Goal: Task Accomplishment & Management: Complete application form

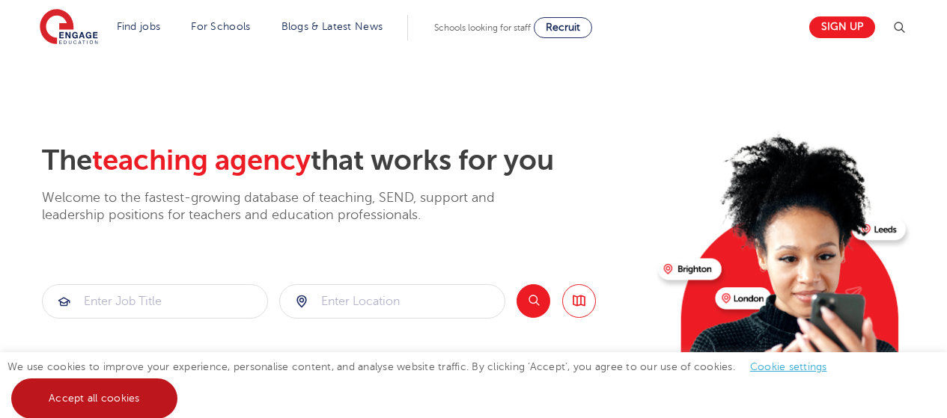
scroll to position [539, 0]
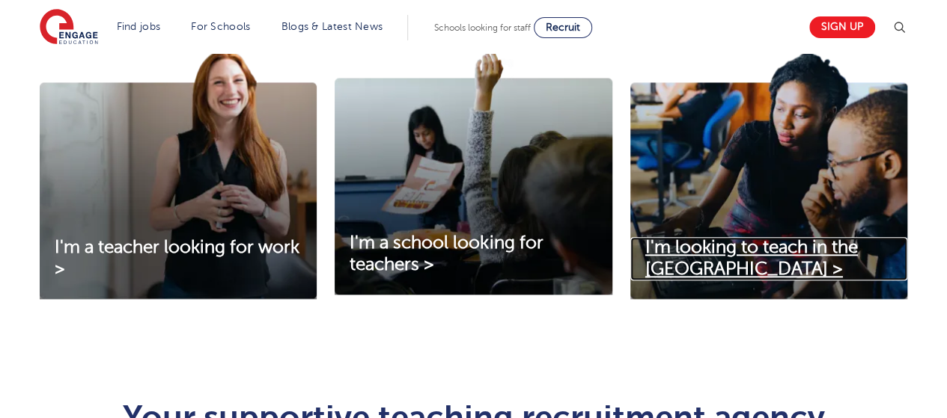
click at [769, 252] on span "I'm looking to teach in the UK >" at bounding box center [751, 258] width 213 height 42
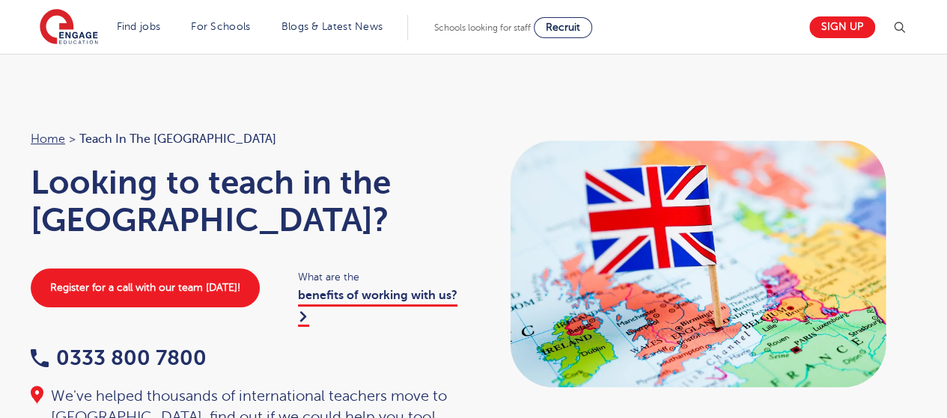
click at [299, 132] on ol "Home > Teach in the [GEOGRAPHIC_DATA]" at bounding box center [245, 138] width 428 height 19
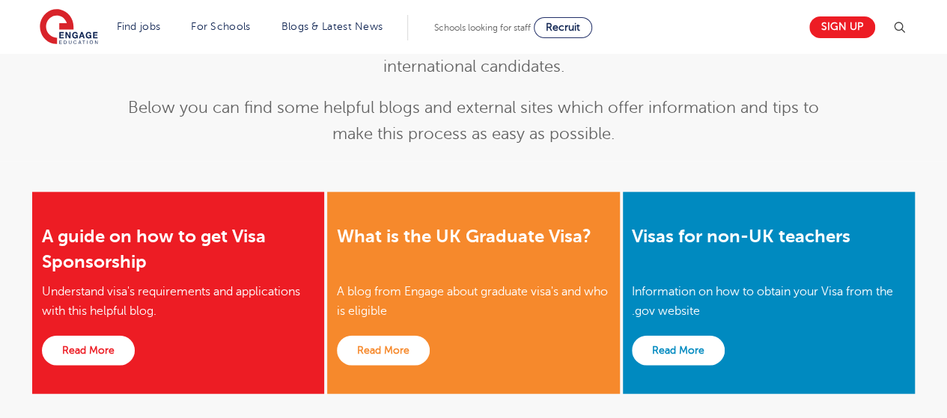
scroll to position [1617, 0]
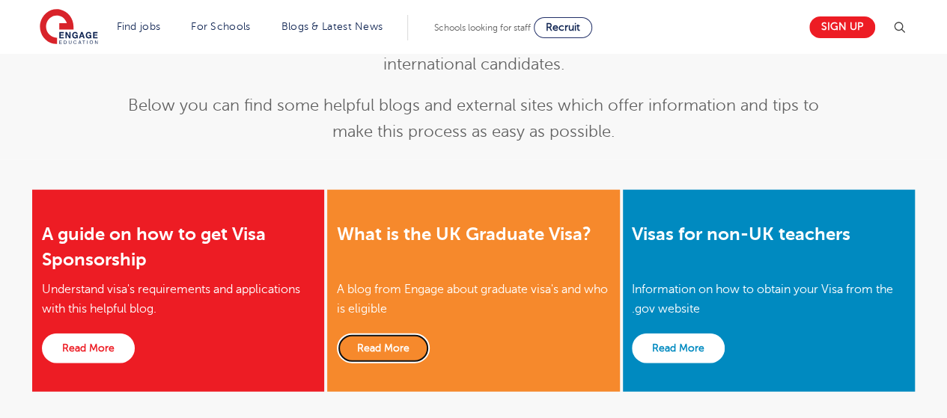
click at [382, 334] on link "Read More" at bounding box center [383, 349] width 93 height 30
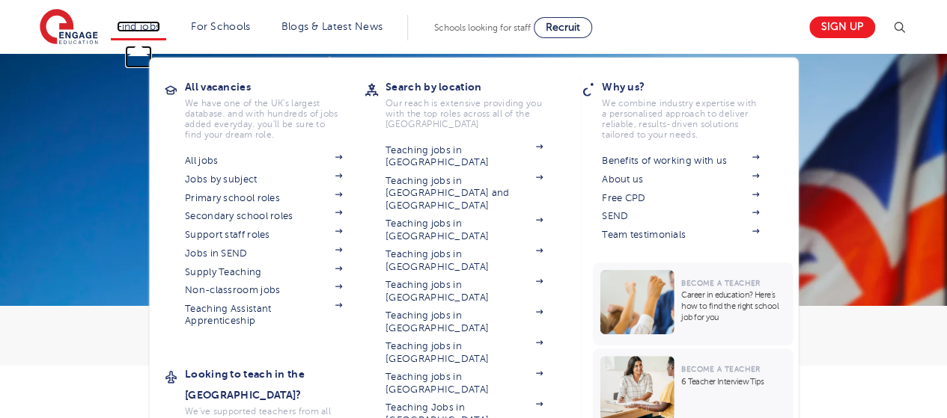
click at [136, 28] on link "Find jobs" at bounding box center [139, 26] width 44 height 11
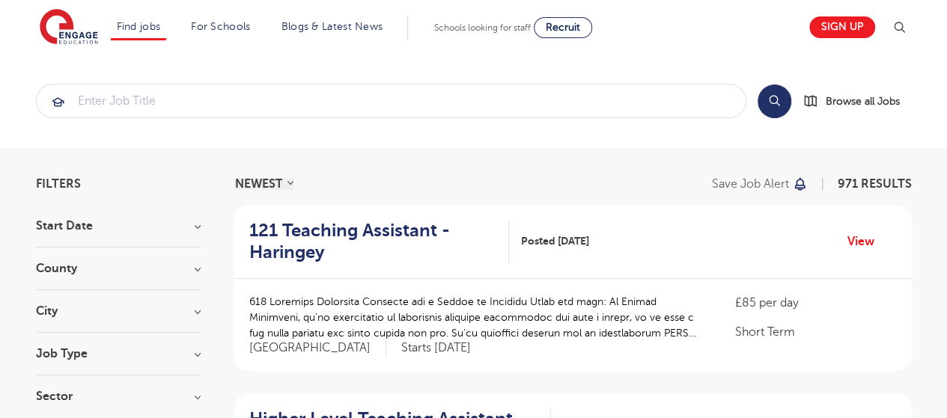
click at [691, 59] on section "Search Browse all Jobs" at bounding box center [473, 101] width 947 height 94
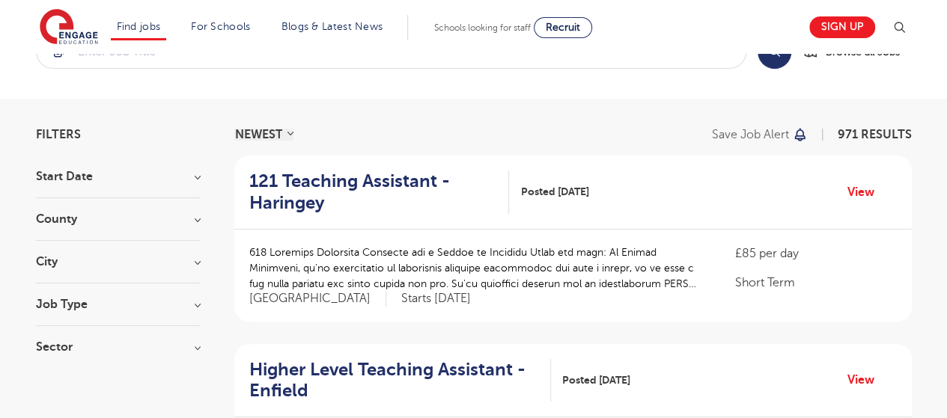
scroll to position [60, 0]
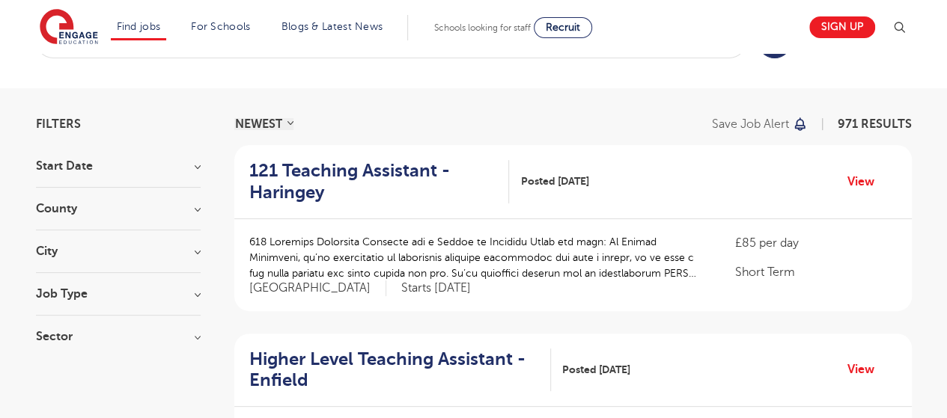
click at [199, 171] on h3 "Start Date" at bounding box center [118, 166] width 165 height 12
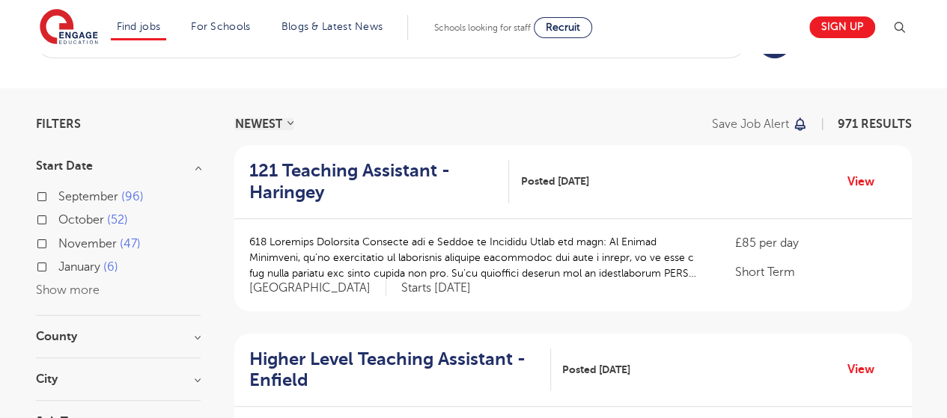
click at [94, 214] on span "October" at bounding box center [81, 219] width 46 height 13
click at [68, 214] on input "October 52" at bounding box center [63, 218] width 10 height 10
checkbox input "true"
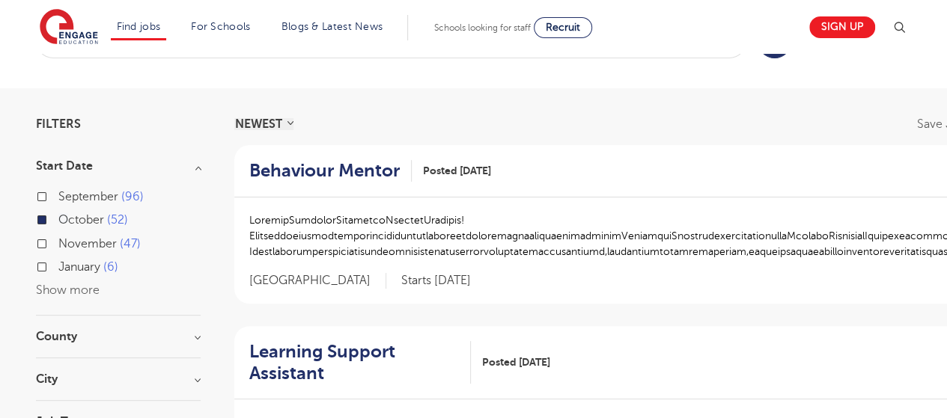
click at [91, 339] on h3 "County" at bounding box center [118, 337] width 165 height 12
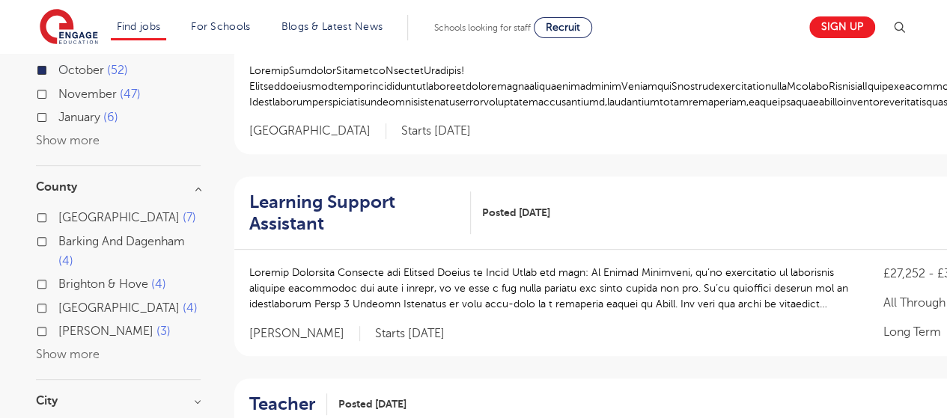
scroll to position [240, 0]
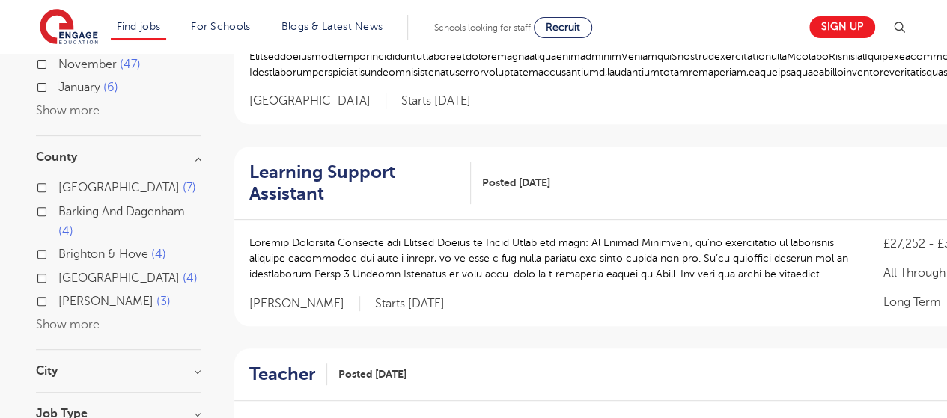
click at [106, 374] on h3 "City" at bounding box center [118, 371] width 165 height 12
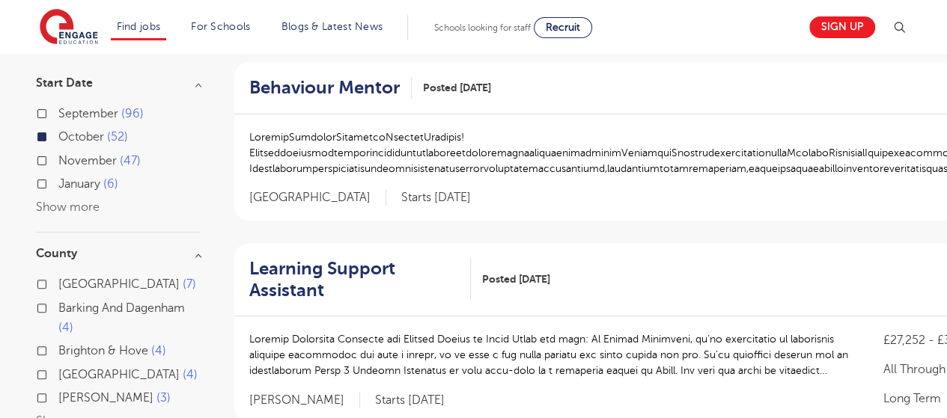
scroll to position [0, 0]
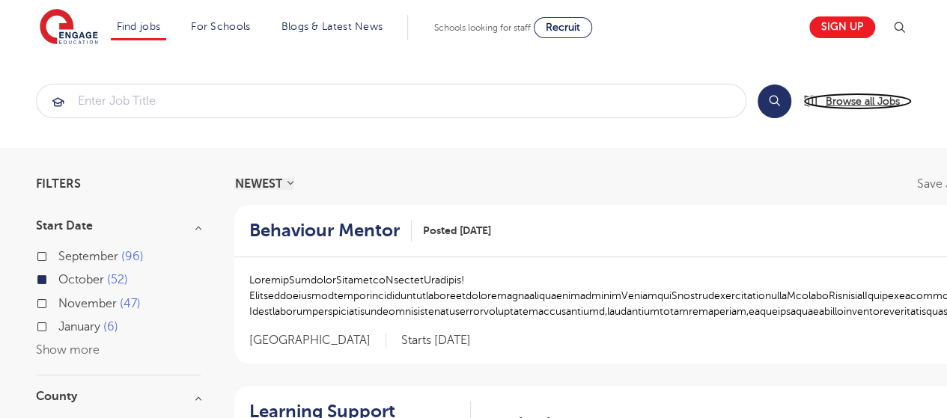
click at [844, 99] on span "Browse all Jobs" at bounding box center [863, 101] width 74 height 17
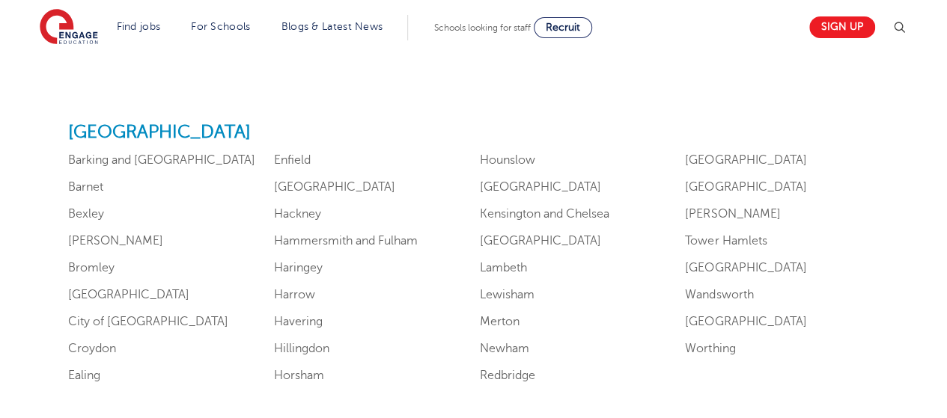
scroll to position [928, 0]
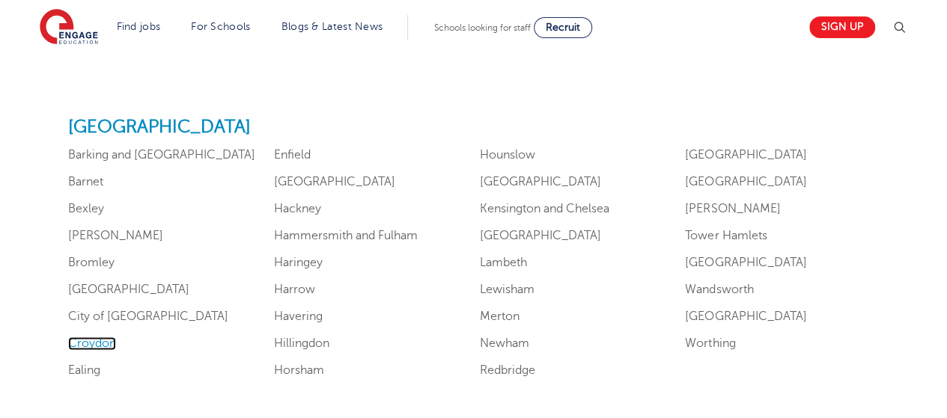
click at [85, 346] on link "Croydon" at bounding box center [92, 343] width 48 height 13
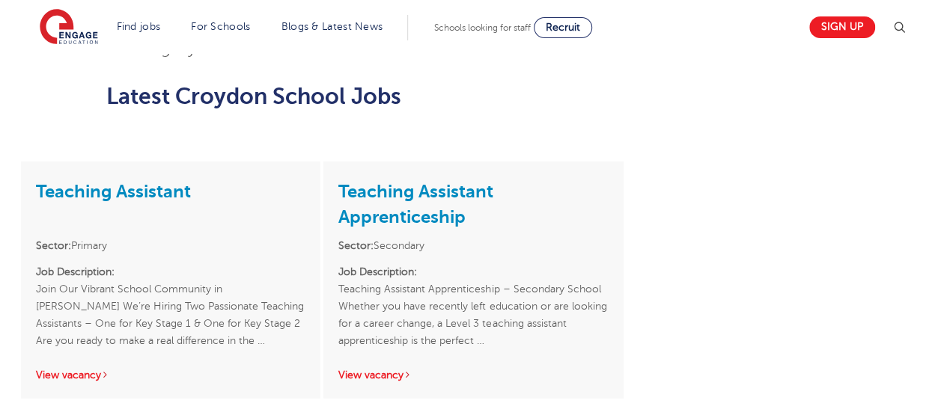
scroll to position [1767, 0]
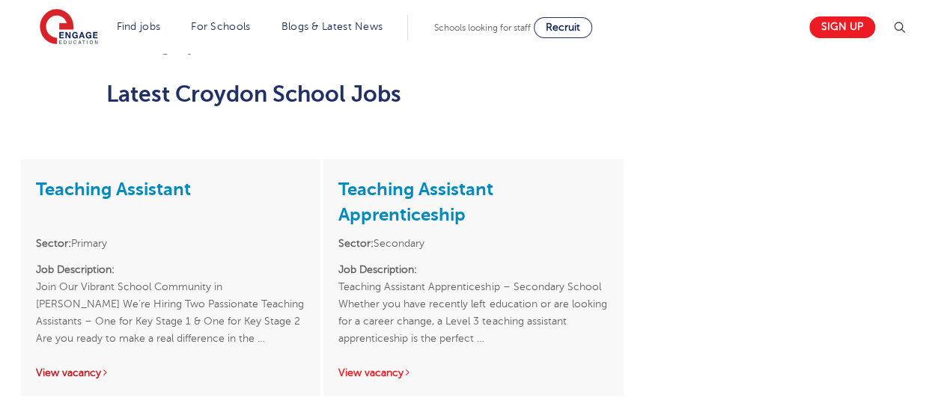
click at [87, 368] on link "View vacancy" at bounding box center [72, 373] width 73 height 11
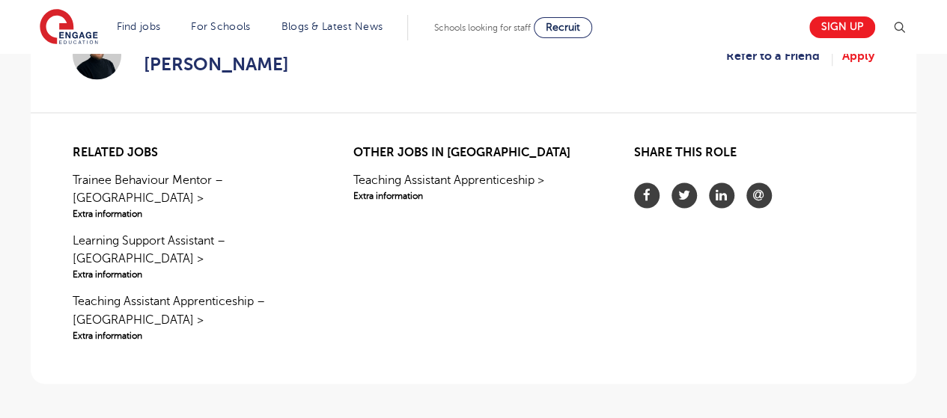
scroll to position [1138, 0]
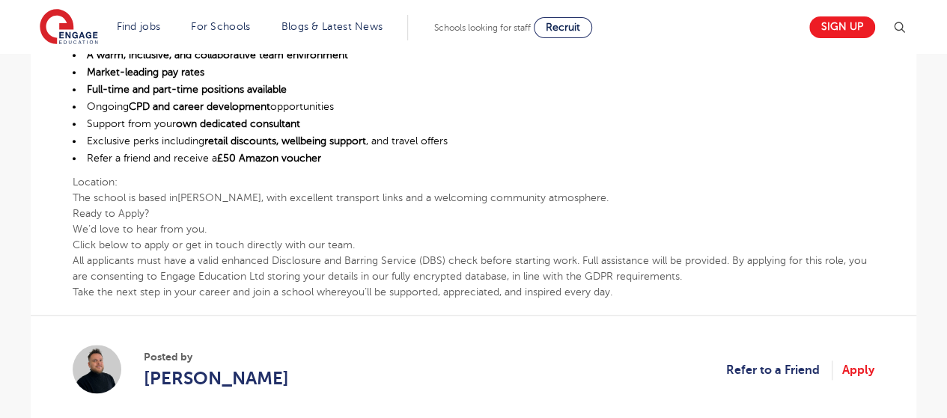
scroll to position [808, 0]
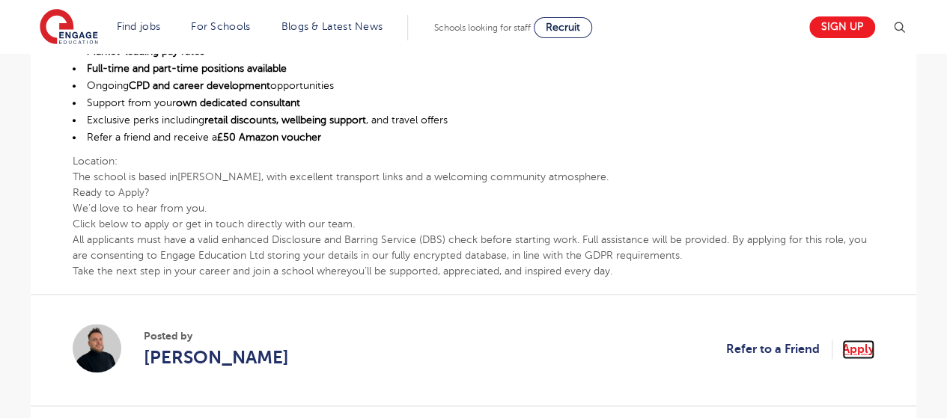
click at [862, 353] on link "Apply" at bounding box center [858, 349] width 32 height 19
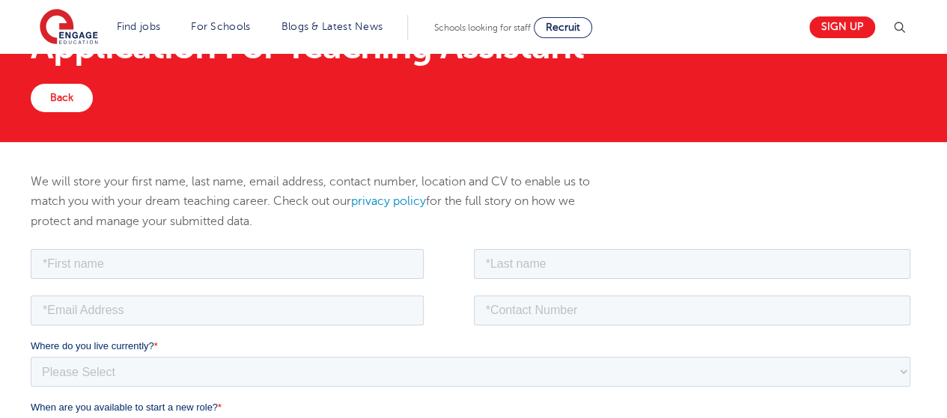
scroll to position [120, 0]
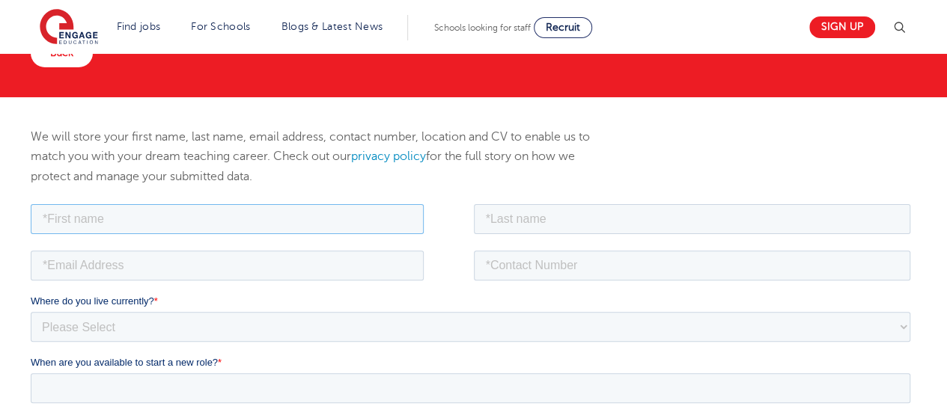
drag, startPoint x: 305, startPoint y: 221, endPoint x: 255, endPoint y: 284, distance: 81.0
click at [305, 220] on input "text" at bounding box center [227, 219] width 393 height 30
type input "TEMILOLUWA"
type input "ADEDOKUN"
type input "adedokuntemiloluwa2019@gmail.com"
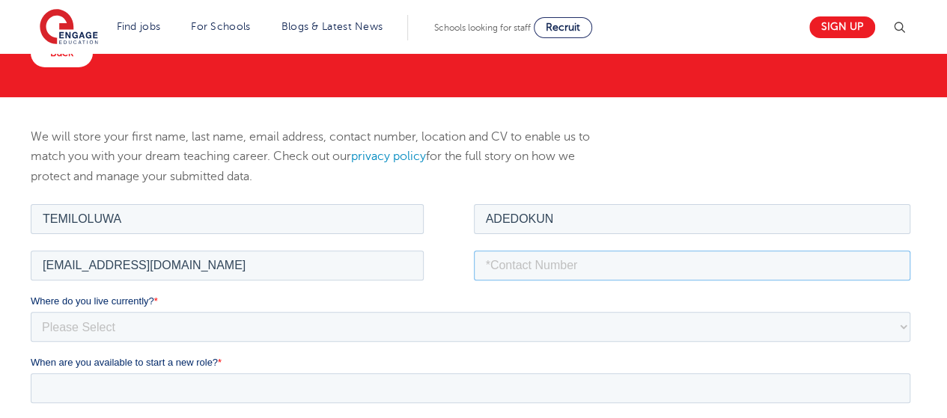
type input "+447881165821"
click at [555, 171] on p "We will store your first name, last name, email address, contact number, locati…" at bounding box center [322, 156] width 583 height 59
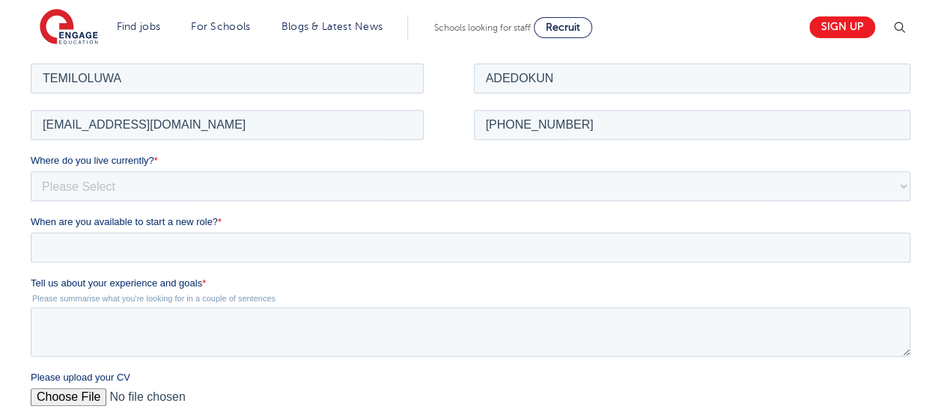
scroll to position [269, 0]
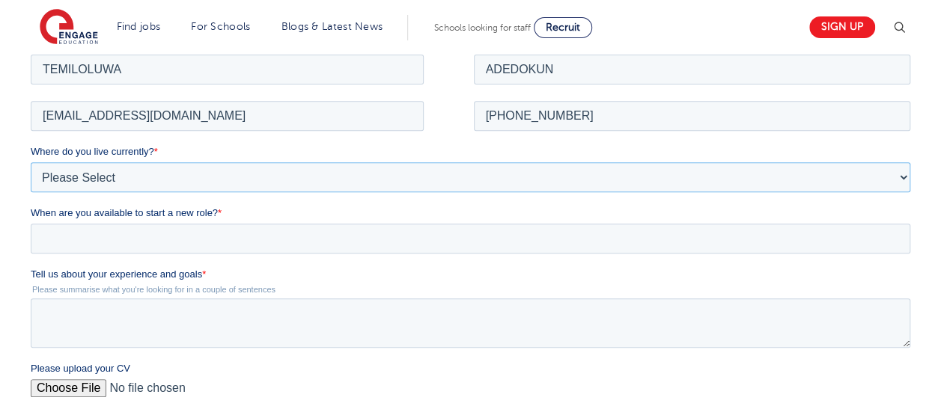
click at [457, 168] on select "Please Select UK Canada Ireland Australia New Zealand Europe USA South Africa J…" at bounding box center [471, 177] width 880 height 30
select select "UK"
click at [31, 162] on select "Please Select UK Canada Ireland Australia New Zealand Europe USA South Africa J…" at bounding box center [471, 177] width 880 height 30
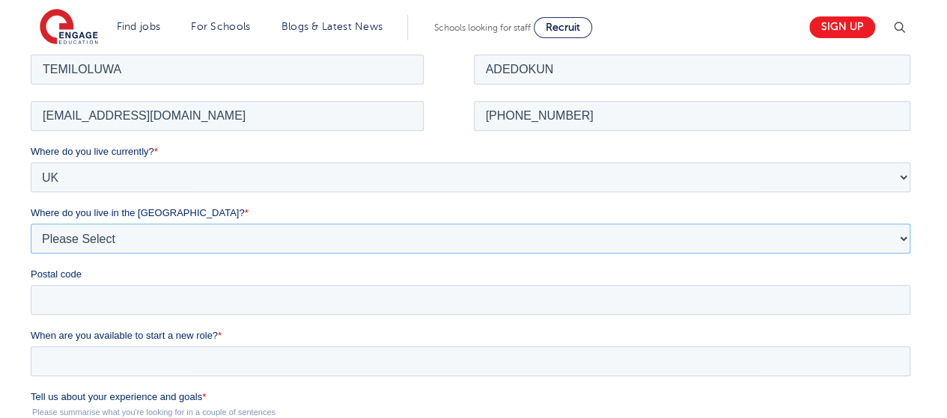
click at [190, 237] on select "Please Select Overseas Barnsley Bedfordshire Berkshire Bournemouth Bracknell Fo…" at bounding box center [471, 238] width 880 height 30
click at [910, 211] on label "Where do you live in the UK? *" at bounding box center [474, 212] width 886 height 15
click at [910, 223] on select "Please Select Overseas Barnsley Bedfordshire Berkshire Bournemouth Bracknell Fo…" at bounding box center [471, 238] width 880 height 30
click at [840, 221] on div "Where do you live in the UK? * Please Select Overseas Barnsley Bedfordshire Ber…" at bounding box center [474, 229] width 886 height 48
click at [901, 237] on select "Please Select Overseas Barnsley Bedfordshire Berkshire Bournemouth Bracknell Fo…" at bounding box center [471, 238] width 880 height 30
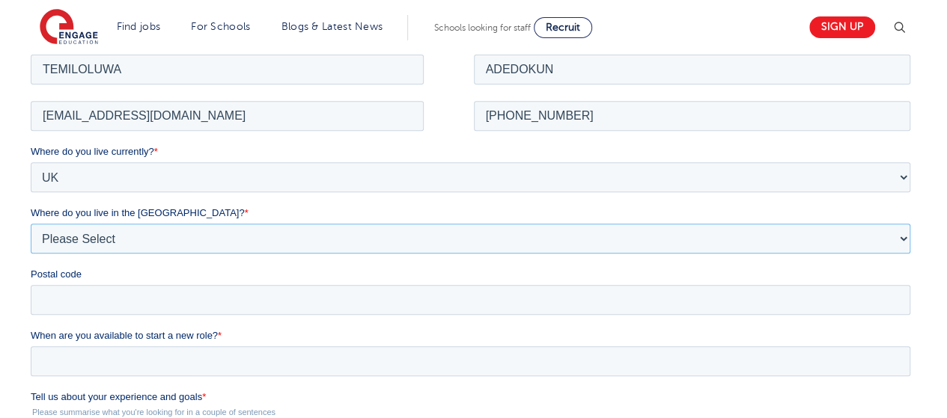
click at [31, 223] on select "Please Select Overseas Barnsley Bedfordshire Berkshire Bournemouth Bracknell Fo…" at bounding box center [471, 238] width 880 height 30
click at [316, 222] on div "Where do you live in the UK? * Please Select Overseas Barnsley Bedfordshire Ber…" at bounding box center [474, 229] width 886 height 48
click at [322, 237] on select "Please Select Overseas Barnsley Bedfordshire Berkshire Bournemouth Bracknell Fo…" at bounding box center [471, 238] width 880 height 30
select select "City of London"
click at [31, 223] on select "Please Select Overseas Barnsley Bedfordshire Berkshire Bournemouth Bracknell Fo…" at bounding box center [471, 238] width 880 height 30
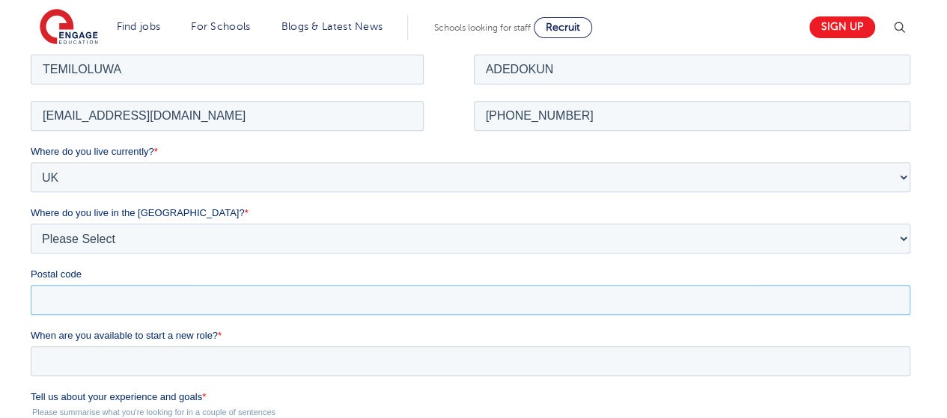
click at [368, 311] on input "Postal code" at bounding box center [471, 299] width 880 height 30
type input "CR09BN"
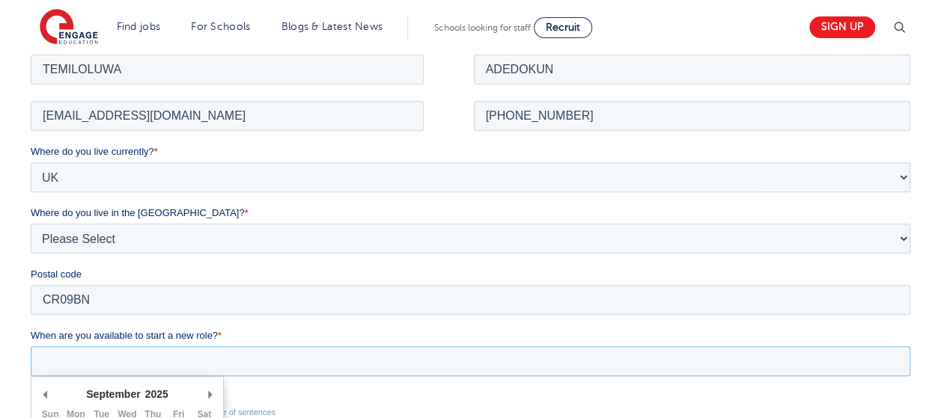
click at [244, 356] on input "When are you available to start a new role? *" at bounding box center [471, 361] width 880 height 30
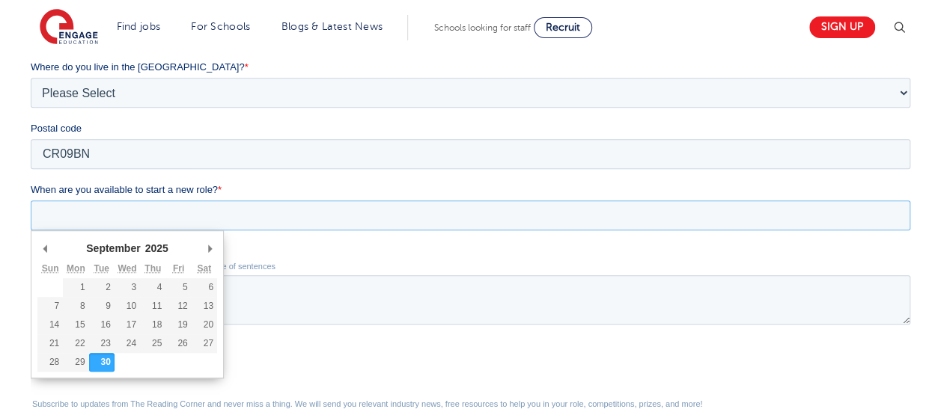
scroll to position [419, 0]
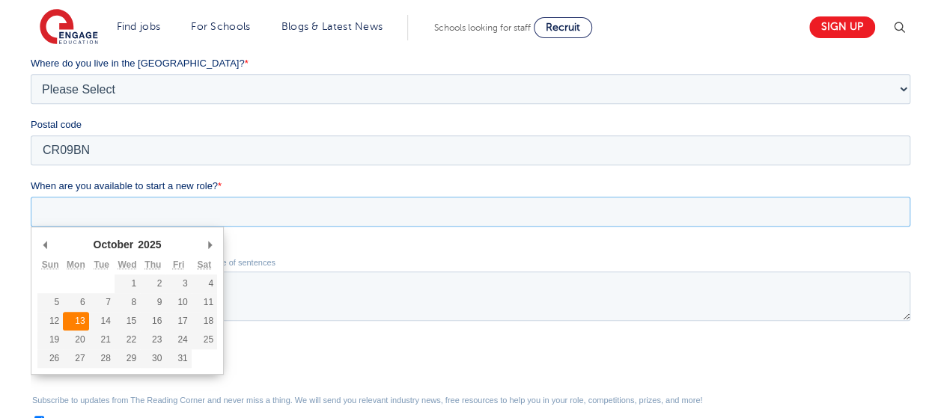
type div "2025-10-13"
type input "2025/10/13"
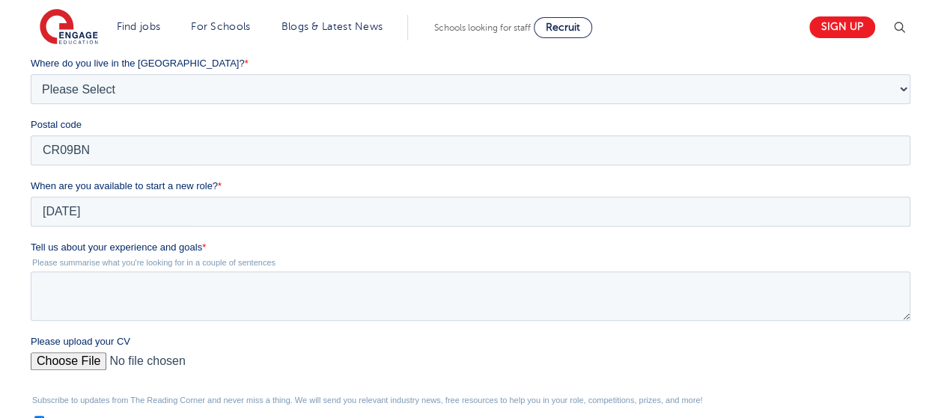
click at [91, 357] on input "Please upload your CV" at bounding box center [471, 368] width 880 height 30
type input "C:\fakepath\MY RESUME.docx"
click at [338, 284] on textarea "Tell us about your experience and goals *" at bounding box center [471, 296] width 880 height 49
type textarea "i"
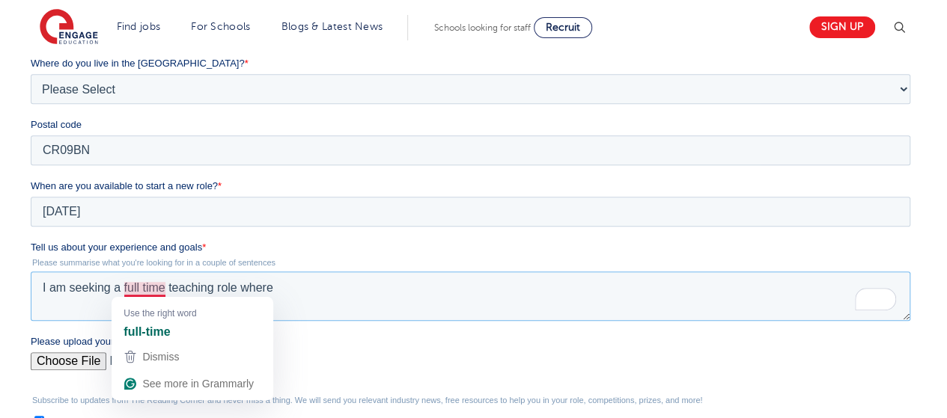
click at [153, 288] on textarea "I am seeking a full time teaching role where" at bounding box center [471, 296] width 880 height 49
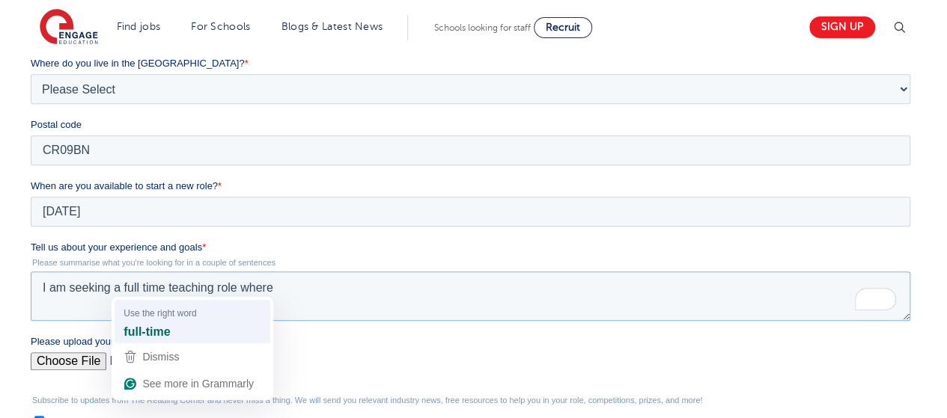
click at [159, 323] on strong "full-time" at bounding box center [147, 331] width 46 height 16
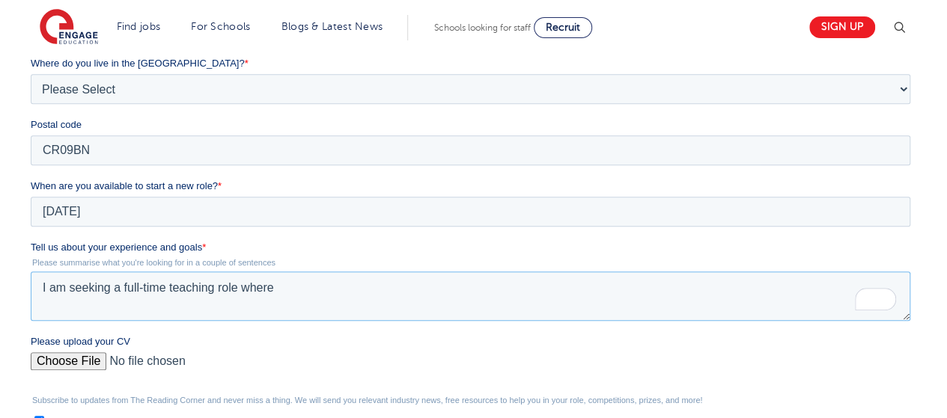
click at [294, 292] on textarea "I am seeking a full-time teaching role where" at bounding box center [471, 296] width 880 height 49
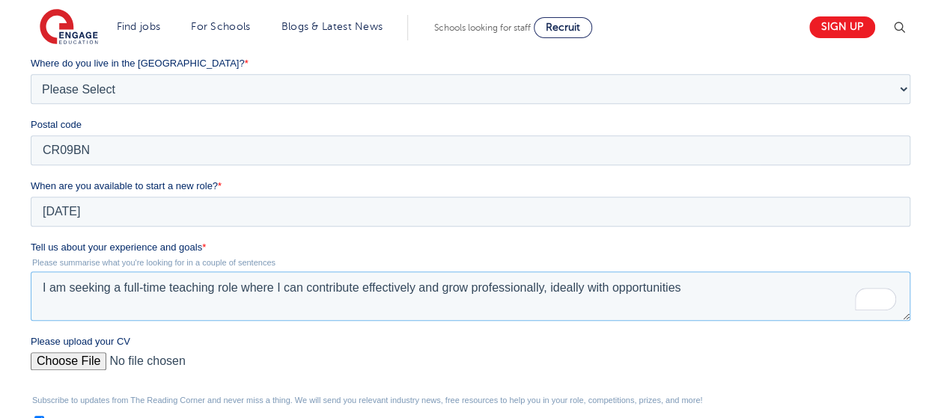
click at [692, 284] on textarea "I am seeking a full-time teaching role where I can contribute effectively and g…" at bounding box center [471, 296] width 880 height 49
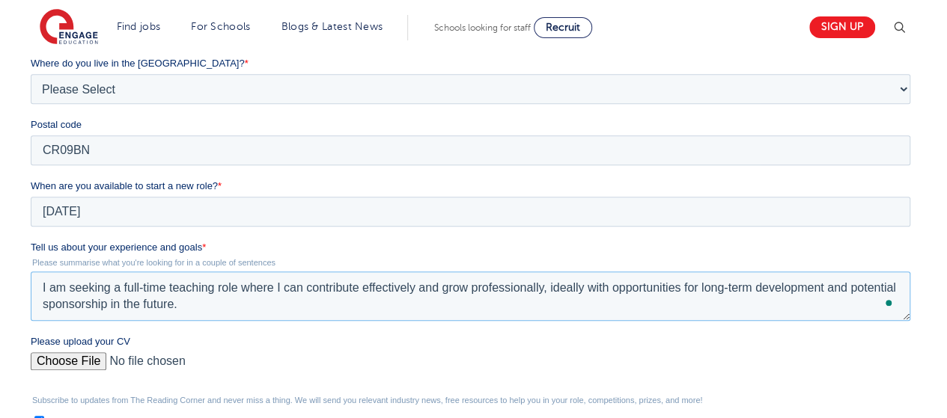
click at [217, 287] on textarea "I am seeking a full-time teaching role where I can contribute effectively and g…" at bounding box center [471, 296] width 880 height 49
type textarea "I am seeking a full-time teaching assistant role where I can contribute effecti…"
click at [362, 329] on fieldset "Tell us about your experience and goals * Please summarise what you're looking …" at bounding box center [474, 287] width 886 height 94
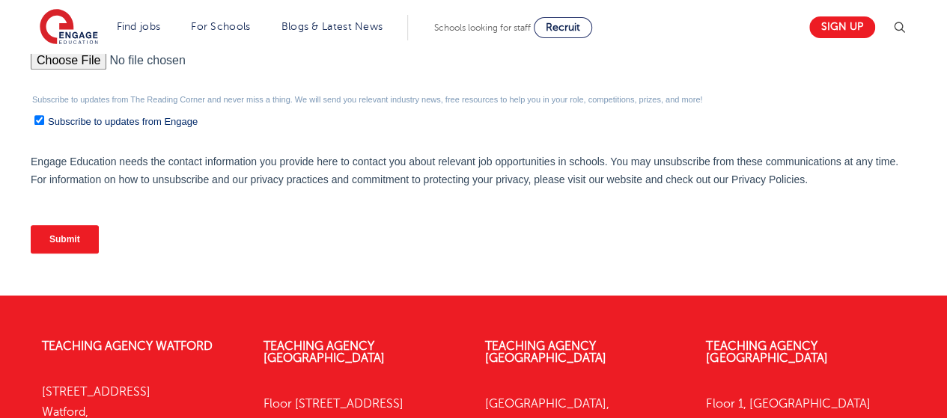
scroll to position [668, 0]
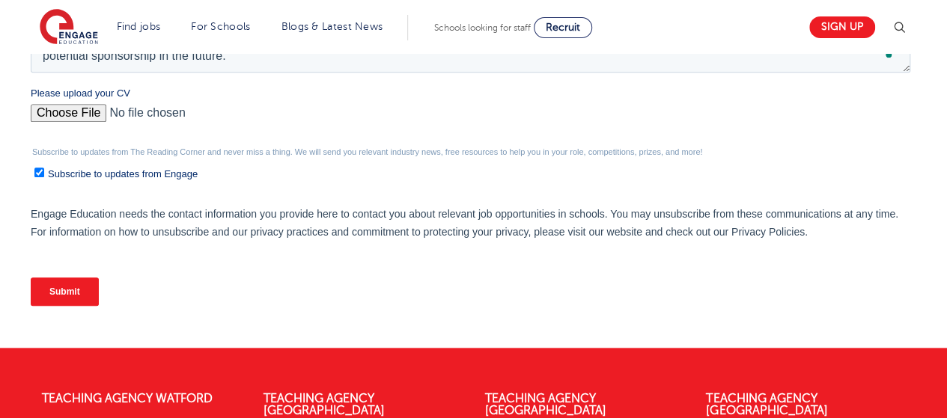
click at [55, 287] on input "Submit" at bounding box center [65, 292] width 68 height 28
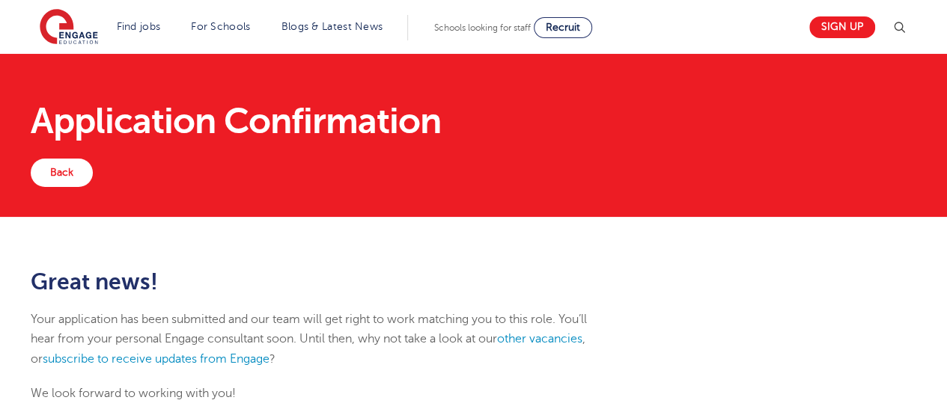
click at [222, 252] on div "Great news! Your application has been submitted and our team will get right to …" at bounding box center [473, 344] width 947 height 254
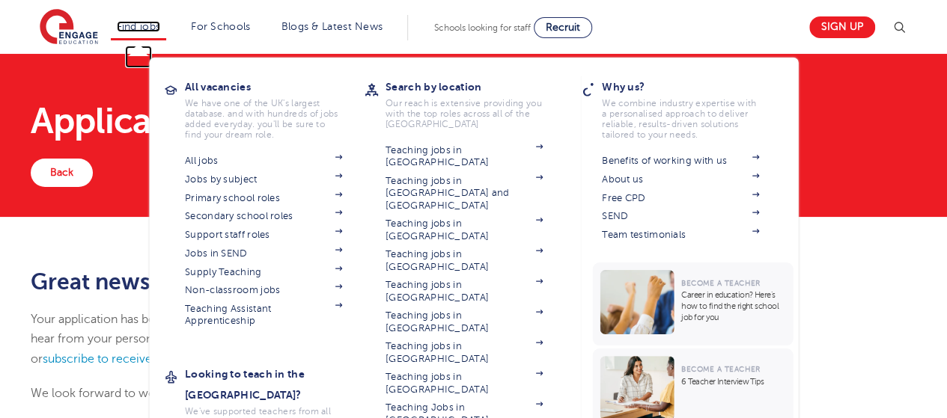
click at [142, 22] on link "Find jobs" at bounding box center [139, 26] width 44 height 11
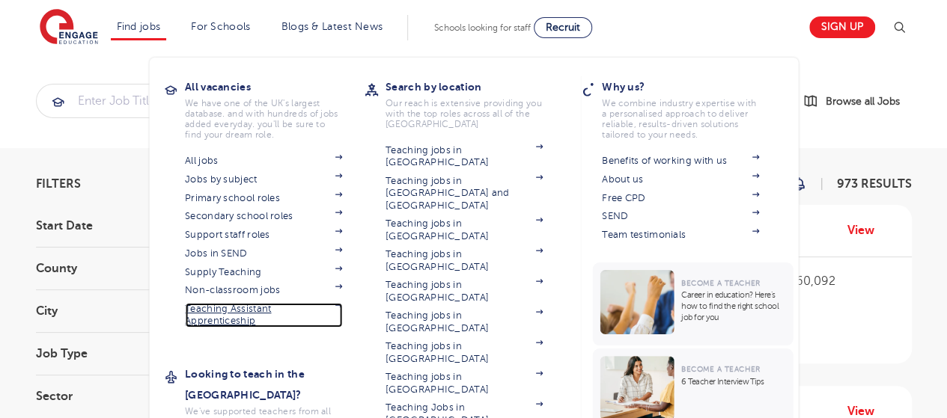
click at [221, 320] on link "Teaching Assistant Apprenticeship" at bounding box center [263, 315] width 157 height 25
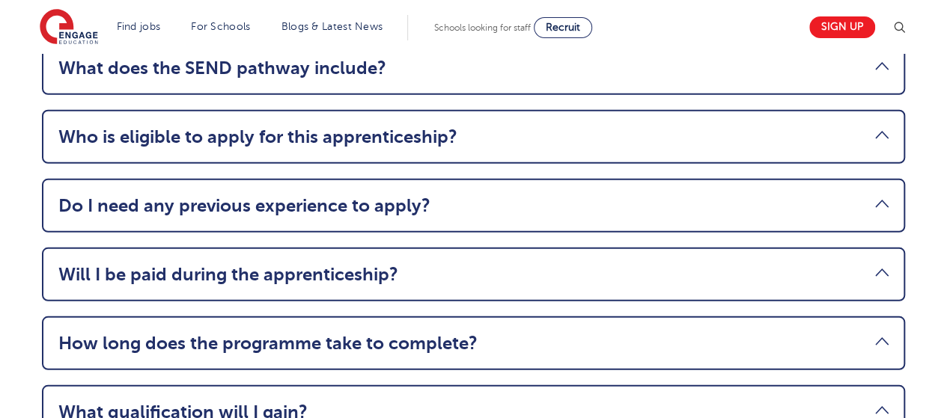
scroll to position [2066, 0]
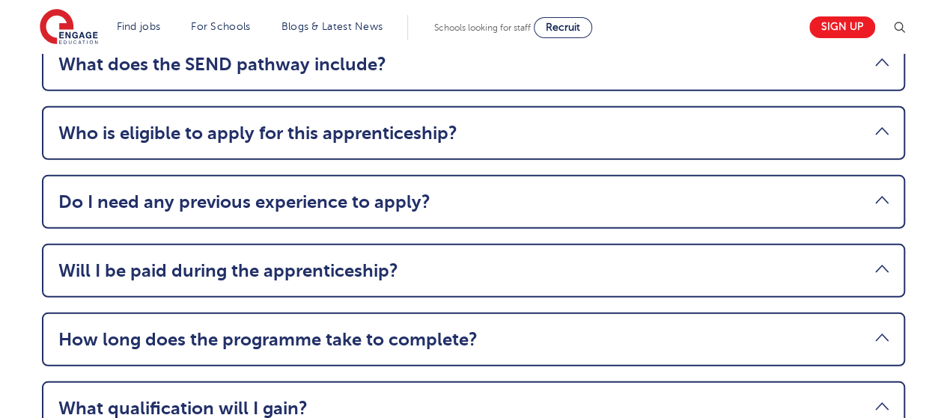
click at [844, 382] on li "What qualification will I gain? You’ll earn a nationally recognised Level 3 Tea…" at bounding box center [473, 409] width 863 height 54
click at [888, 398] on link "What qualification will I gain?" at bounding box center [473, 408] width 830 height 21
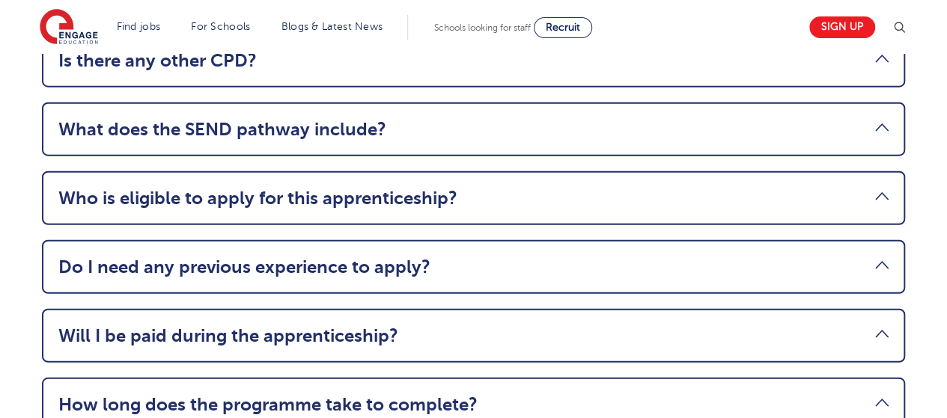
scroll to position [1849, 0]
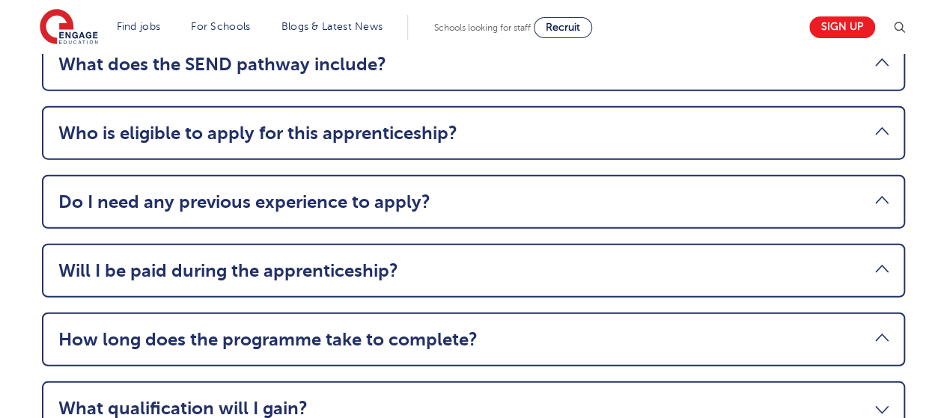
click at [927, 396] on div "What does the course cover? – Month 1 – The role of a Teaching Assistant: Profe…" at bounding box center [473, 186] width 908 height 648
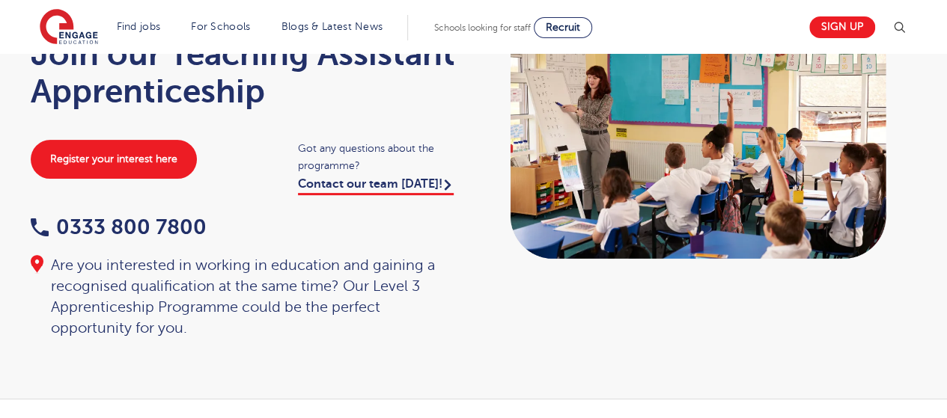
scroll to position [0, 0]
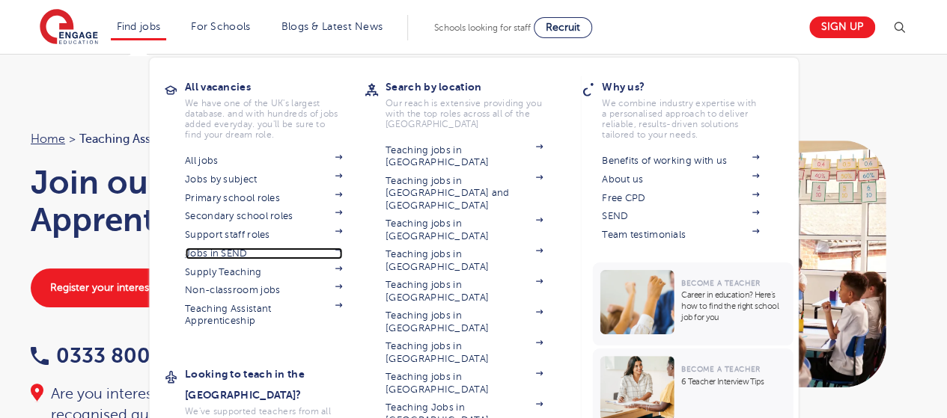
click at [215, 258] on link "Jobs in SEND" at bounding box center [263, 254] width 157 height 12
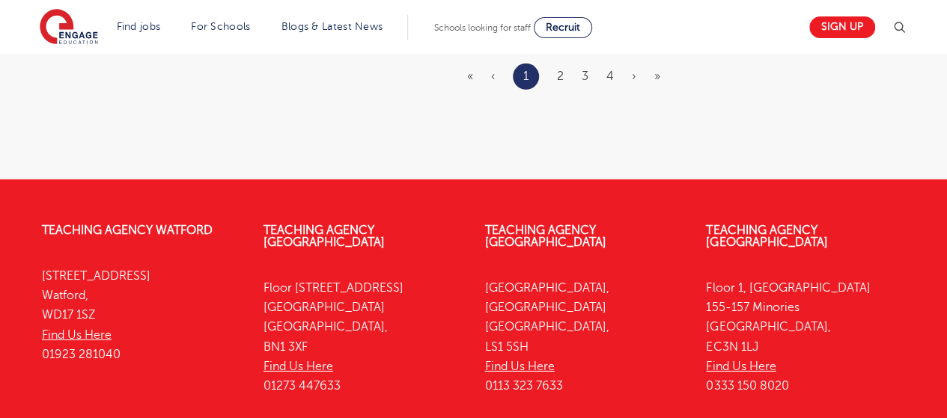
scroll to position [2203, 0]
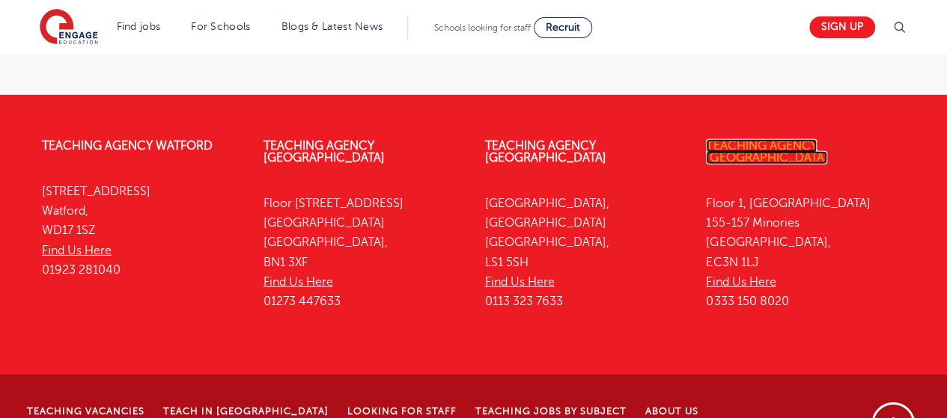
click at [784, 139] on link "Teaching Agency [GEOGRAPHIC_DATA]" at bounding box center [766, 151] width 121 height 25
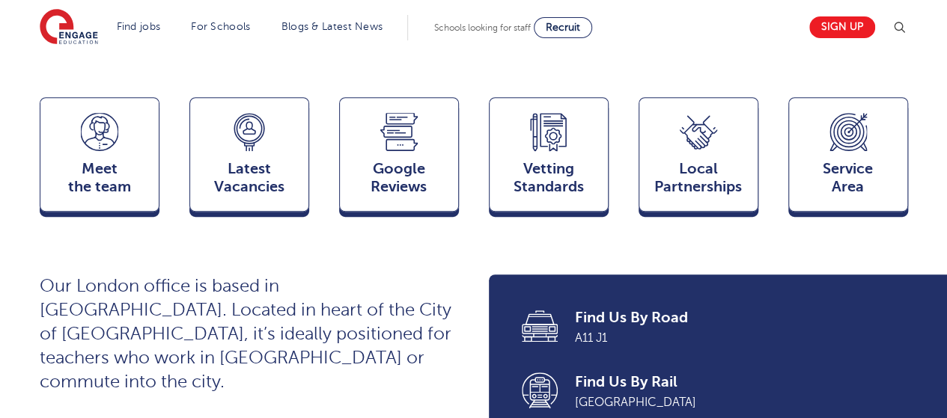
scroll to position [389, 0]
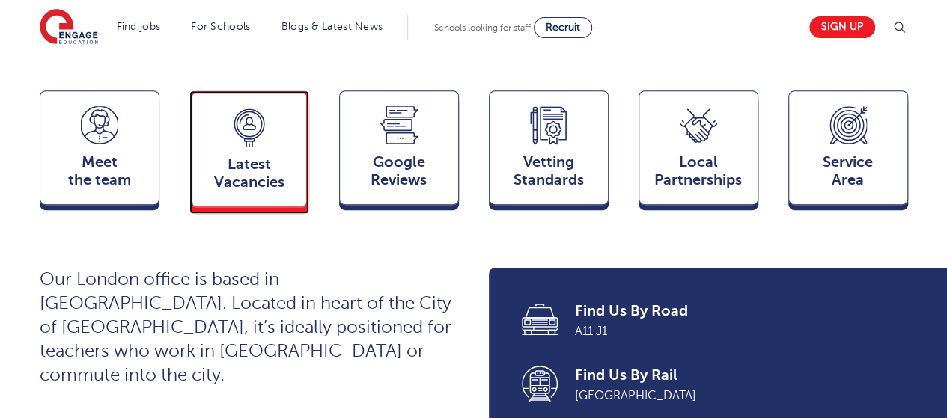
click at [269, 181] on span "Latest Vacancies" at bounding box center [249, 174] width 99 height 36
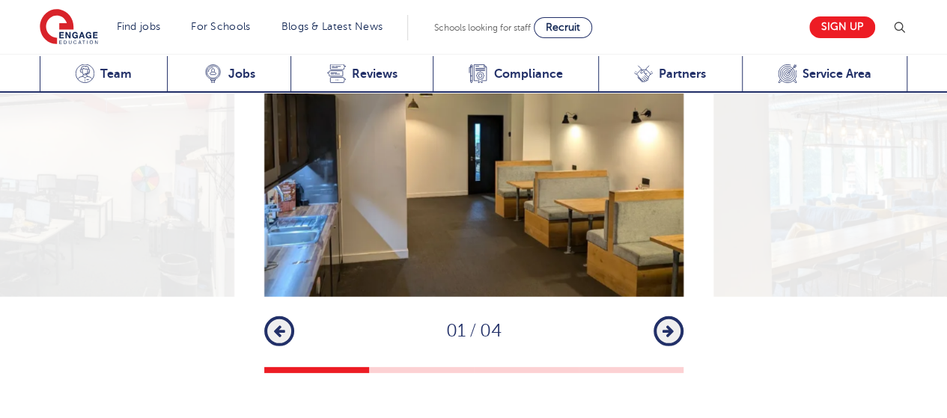
scroll to position [2109, 0]
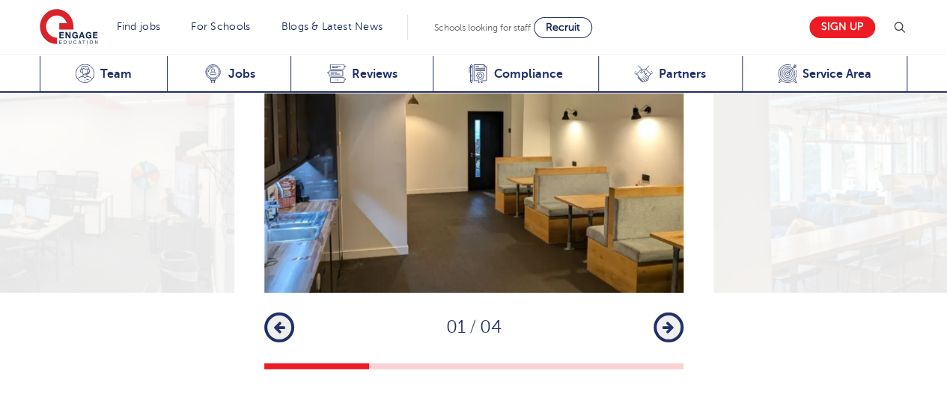
click at [654, 313] on button "Next" at bounding box center [668, 328] width 30 height 30
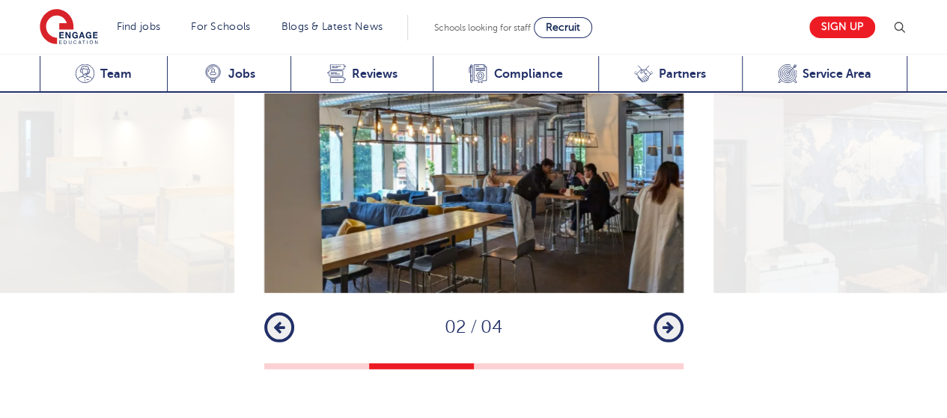
click at [654, 313] on button "Next" at bounding box center [668, 328] width 30 height 30
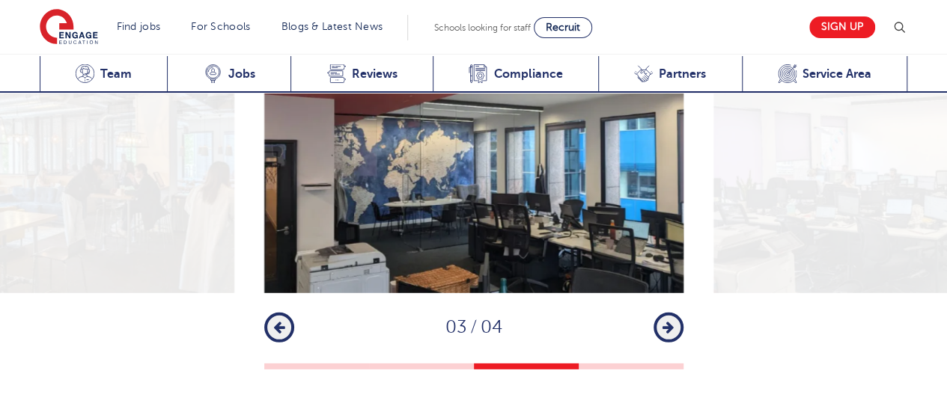
click at [654, 313] on button "Next" at bounding box center [668, 328] width 30 height 30
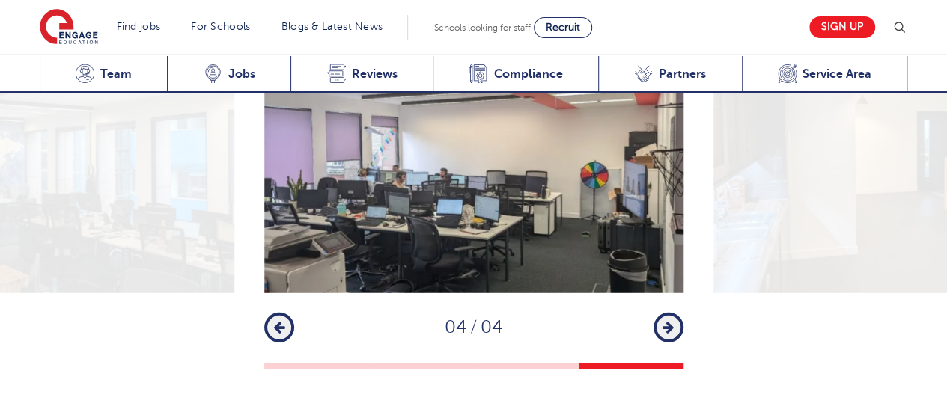
click at [654, 313] on button "Next" at bounding box center [668, 328] width 30 height 30
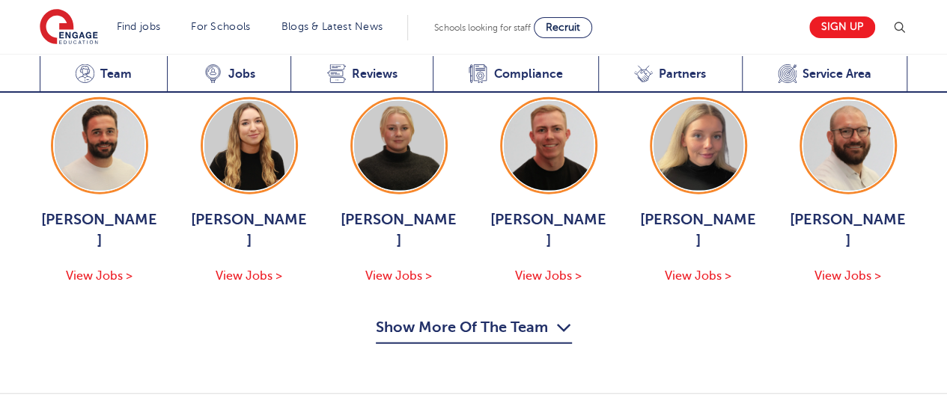
scroll to position [1630, 0]
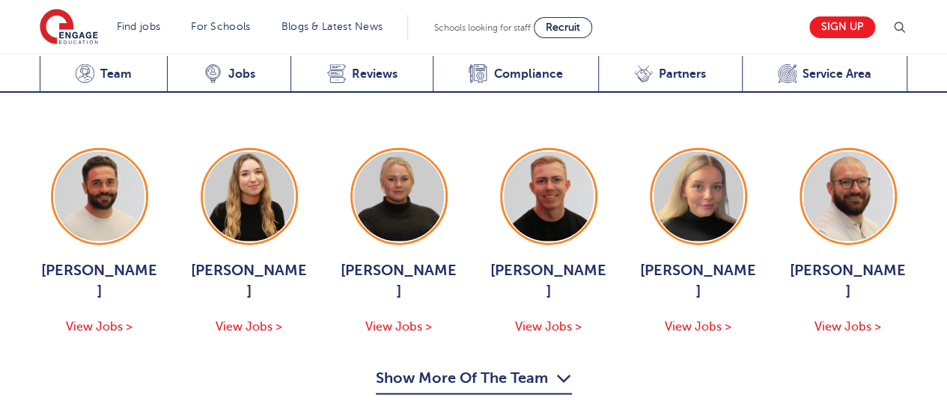
click at [447, 367] on button "Show More Of The Team" at bounding box center [474, 381] width 196 height 28
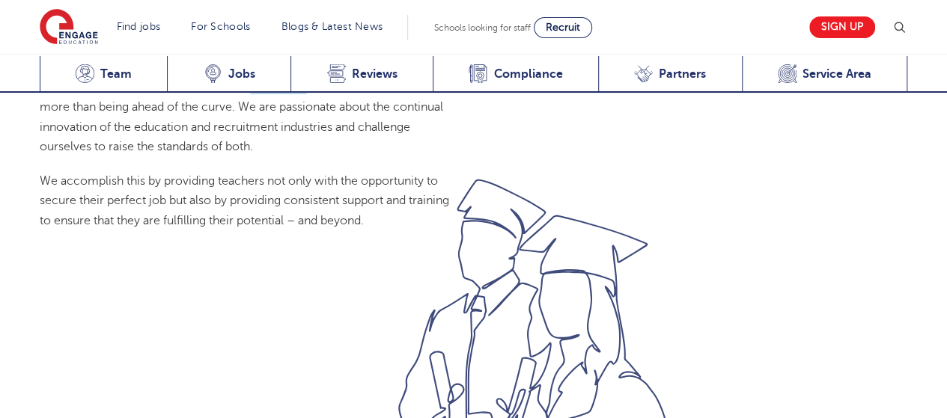
scroll to position [1121, 0]
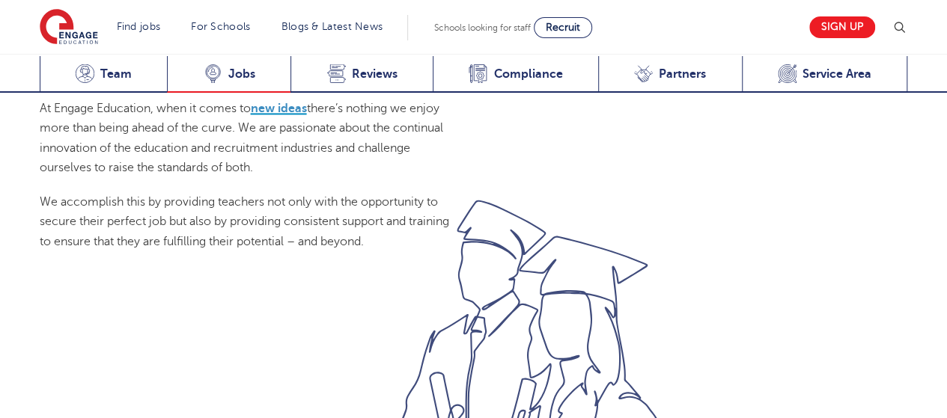
click at [223, 79] on div "Latest Vacancies Jobs" at bounding box center [229, 74] width 124 height 37
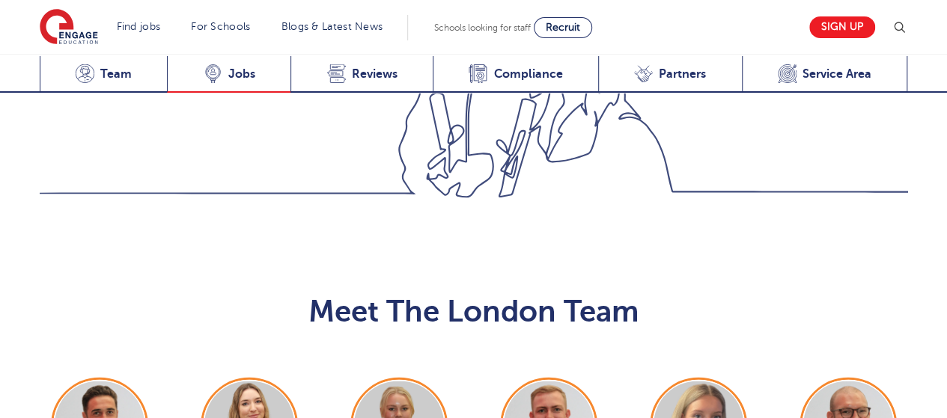
click at [223, 79] on div "Latest Vacancies Jobs" at bounding box center [229, 74] width 124 height 37
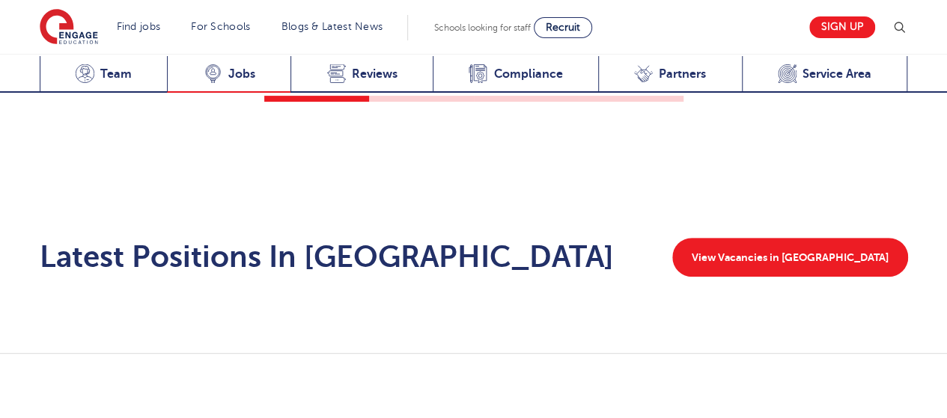
scroll to position [3184, 0]
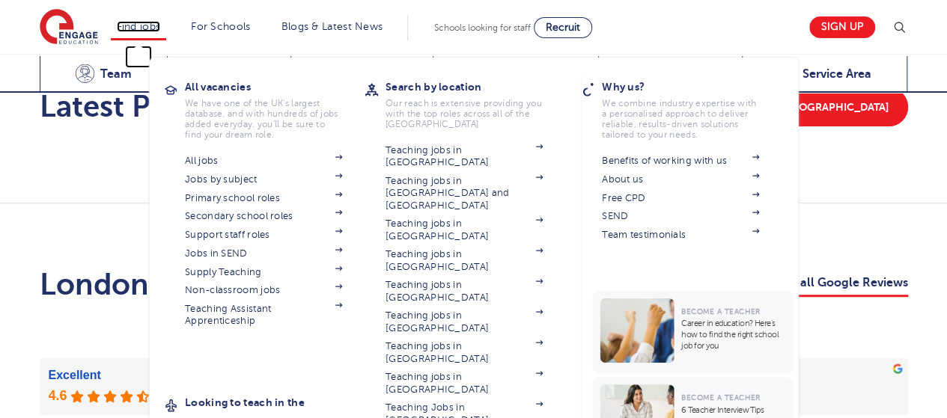
click at [142, 21] on link "Find jobs" at bounding box center [139, 26] width 44 height 11
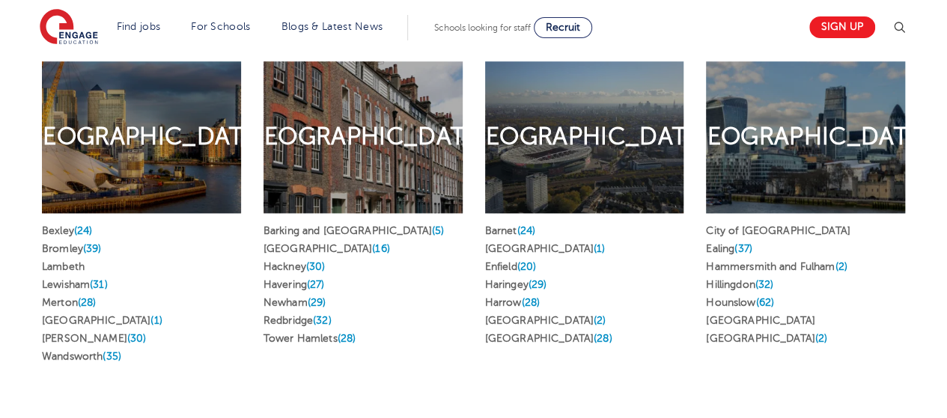
scroll to position [749, 0]
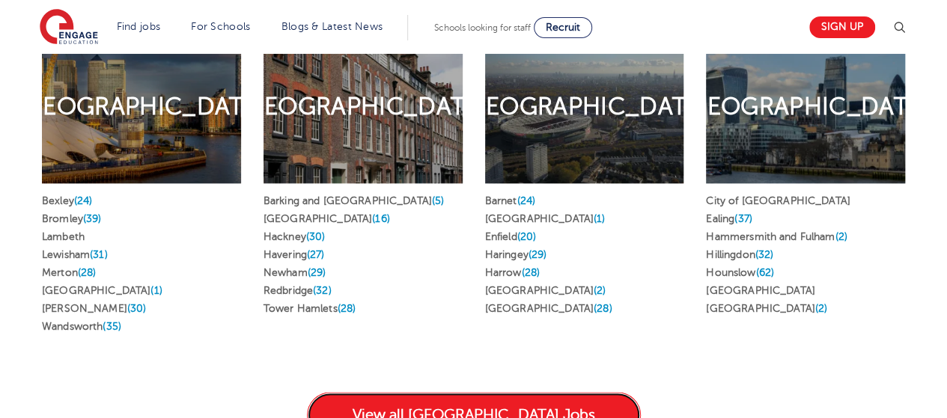
click at [518, 394] on link "View all [GEOGRAPHIC_DATA] Jobs" at bounding box center [474, 415] width 334 height 46
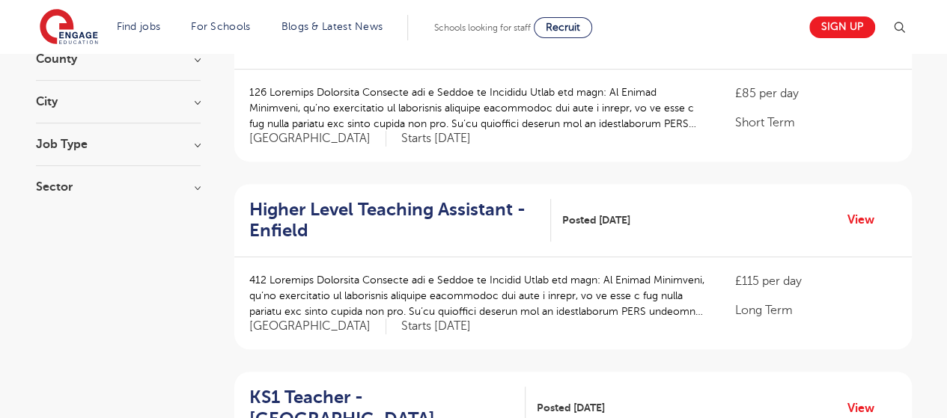
scroll to position [240, 0]
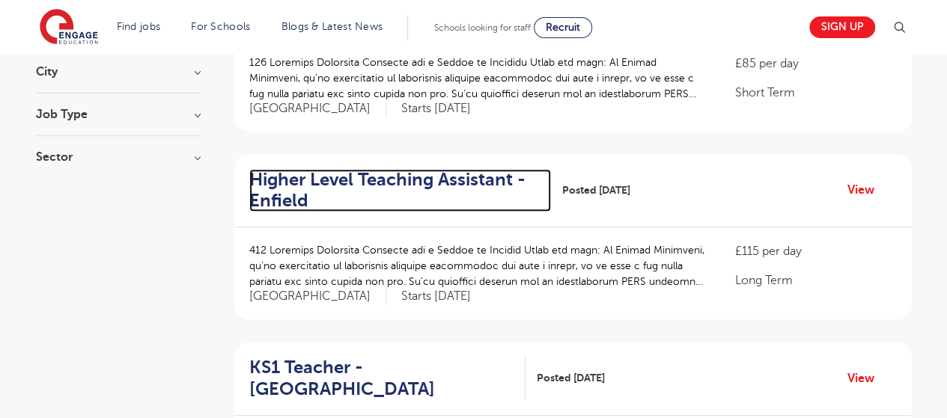
click at [442, 178] on h2 "Higher Level Teaching Assistant - Enfield" at bounding box center [394, 190] width 290 height 43
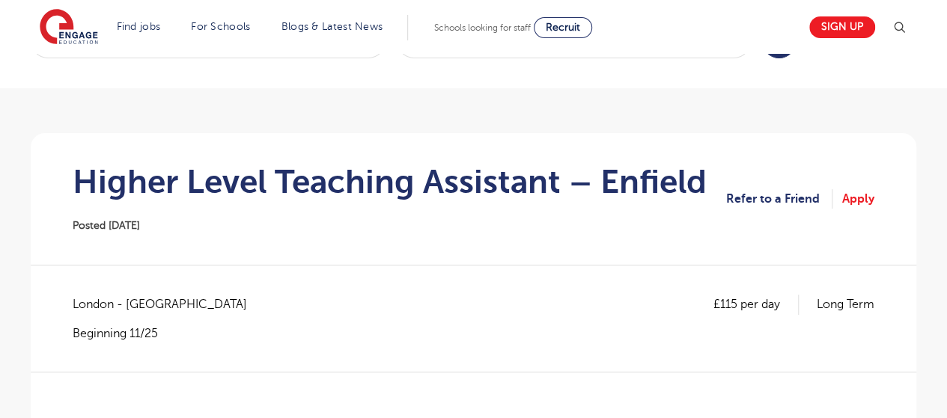
scroll to position [90, 0]
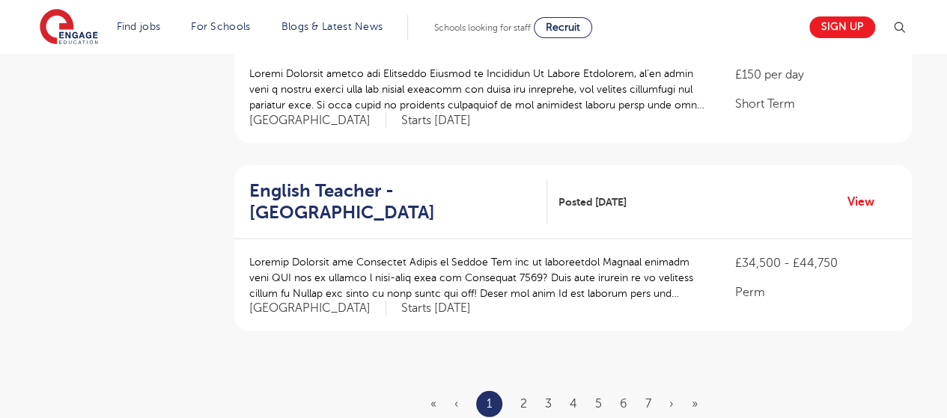
scroll to position [1737, 0]
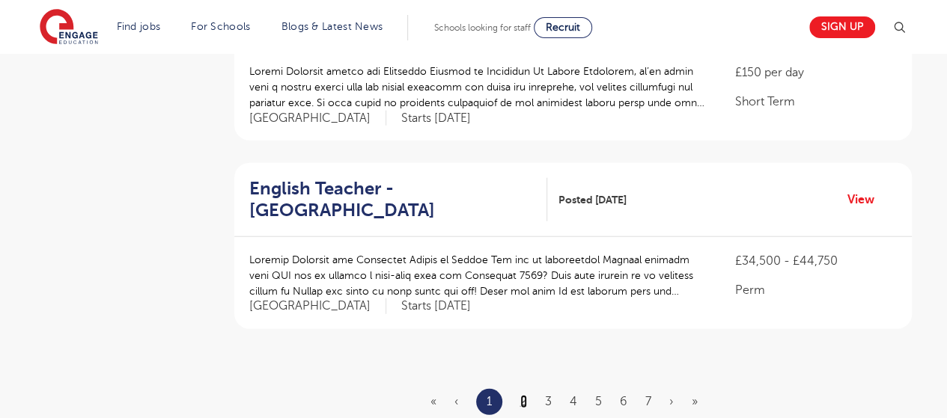
click at [521, 395] on link "2" at bounding box center [523, 401] width 7 height 13
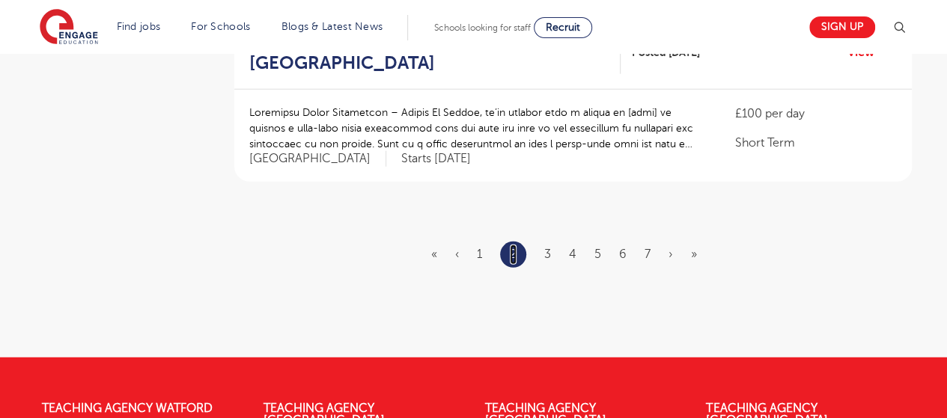
scroll to position [1886, 0]
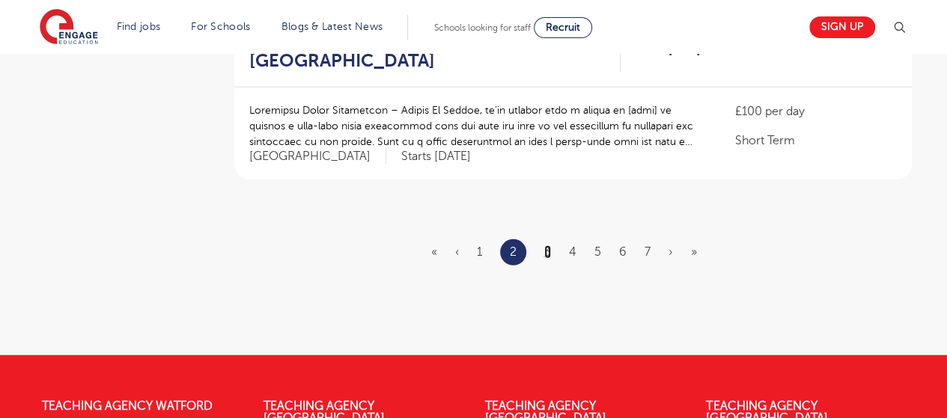
click at [546, 246] on link "3" at bounding box center [547, 252] width 7 height 13
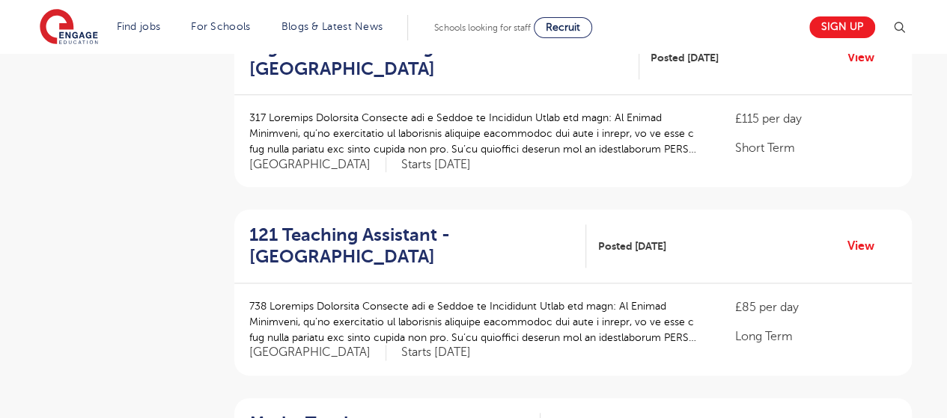
scroll to position [778, 0]
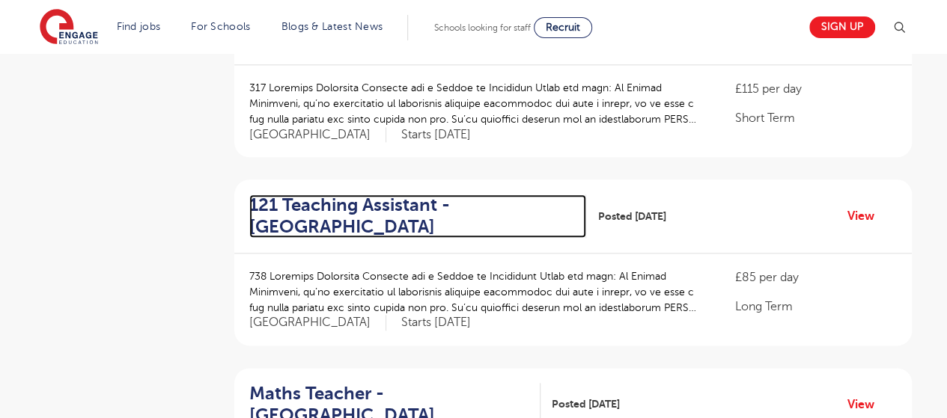
click at [412, 195] on h2 "121 Teaching Assistant - Wandsworth" at bounding box center [412, 216] width 326 height 43
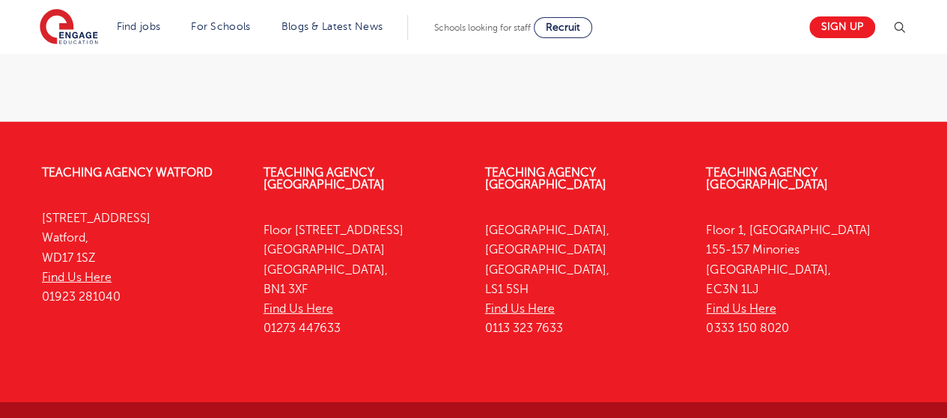
scroll to position [2147, 0]
